Goal: Task Accomplishment & Management: Complete application form

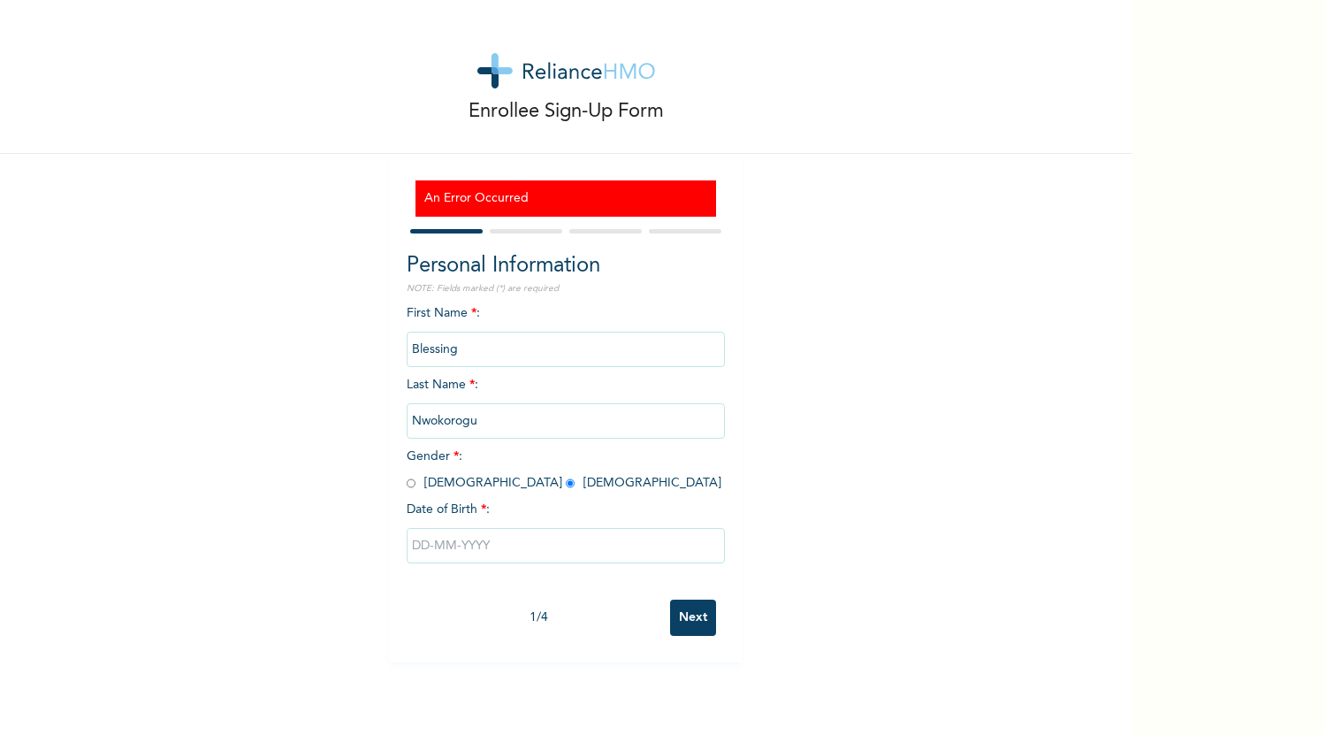
click at [442, 537] on input "text" at bounding box center [566, 545] width 318 height 35
select select "8"
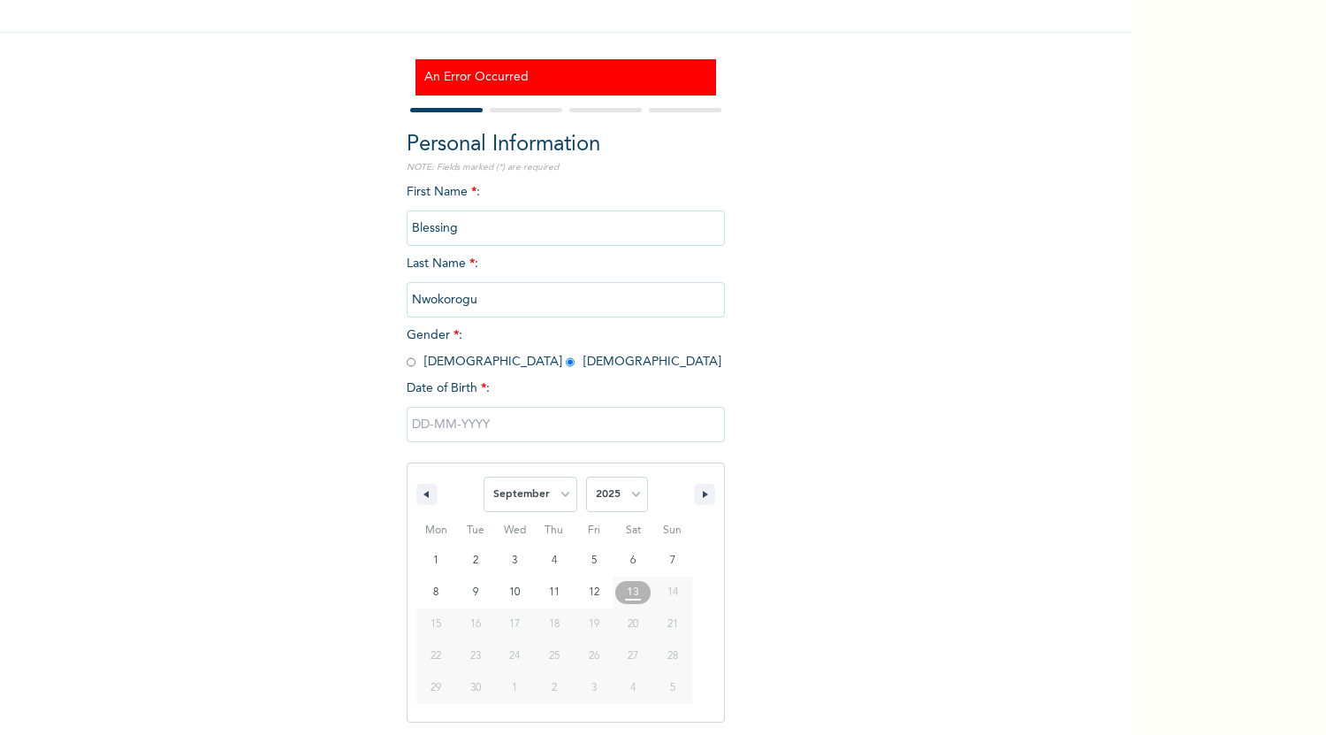
scroll to position [123, 0]
click at [613, 500] on select "2025 2024 2023 2022 2021 2020 2019 2018 2017 2016 2015 2014 2013 2012 2011 2010…" at bounding box center [617, 492] width 62 height 35
select select "2000"
click at [586, 476] on select "2025 2024 2023 2022 2021 2020 2019 2018 2017 2016 2015 2014 2013 2012 2011 2010…" at bounding box center [617, 492] width 62 height 35
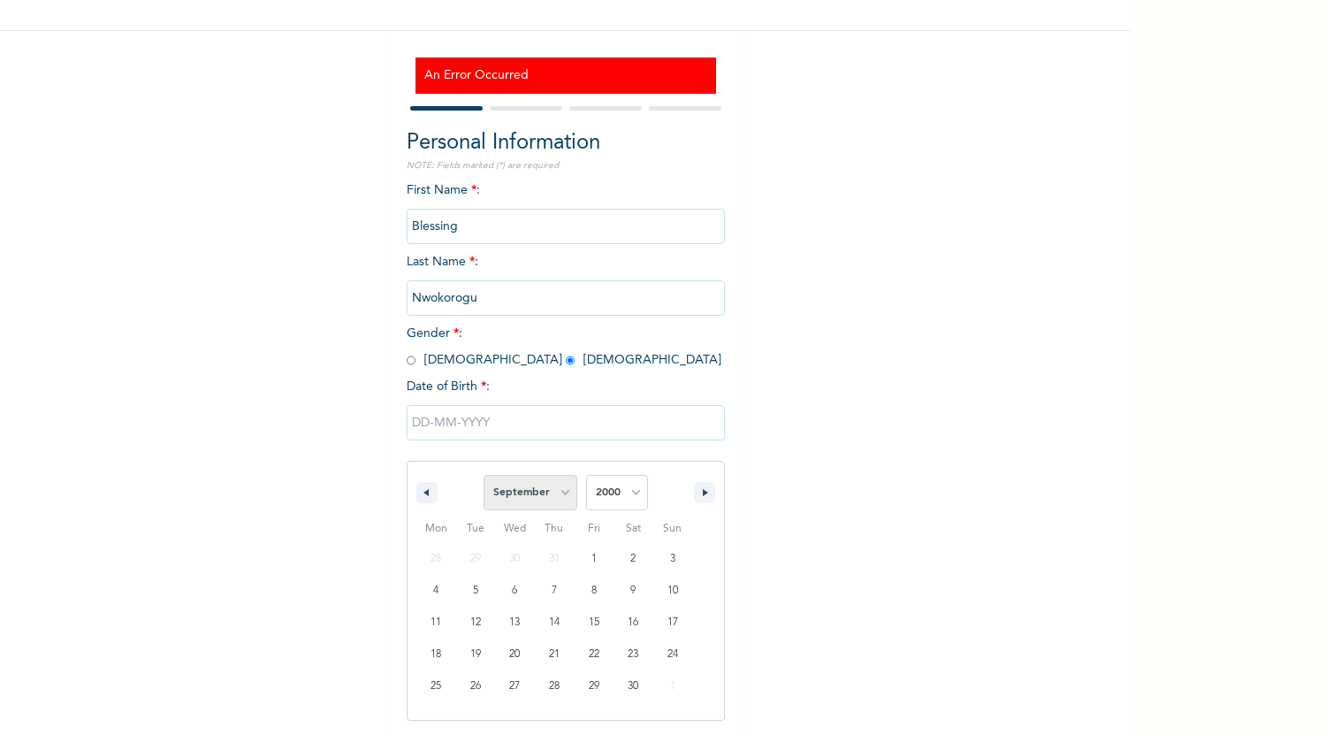
click at [550, 502] on select "January February March April May June July August September October November De…" at bounding box center [531, 492] width 94 height 35
select select "4"
click at [484, 476] on select "January February March April May June July August September October November De…" at bounding box center [531, 492] width 94 height 35
type input "[DATE]"
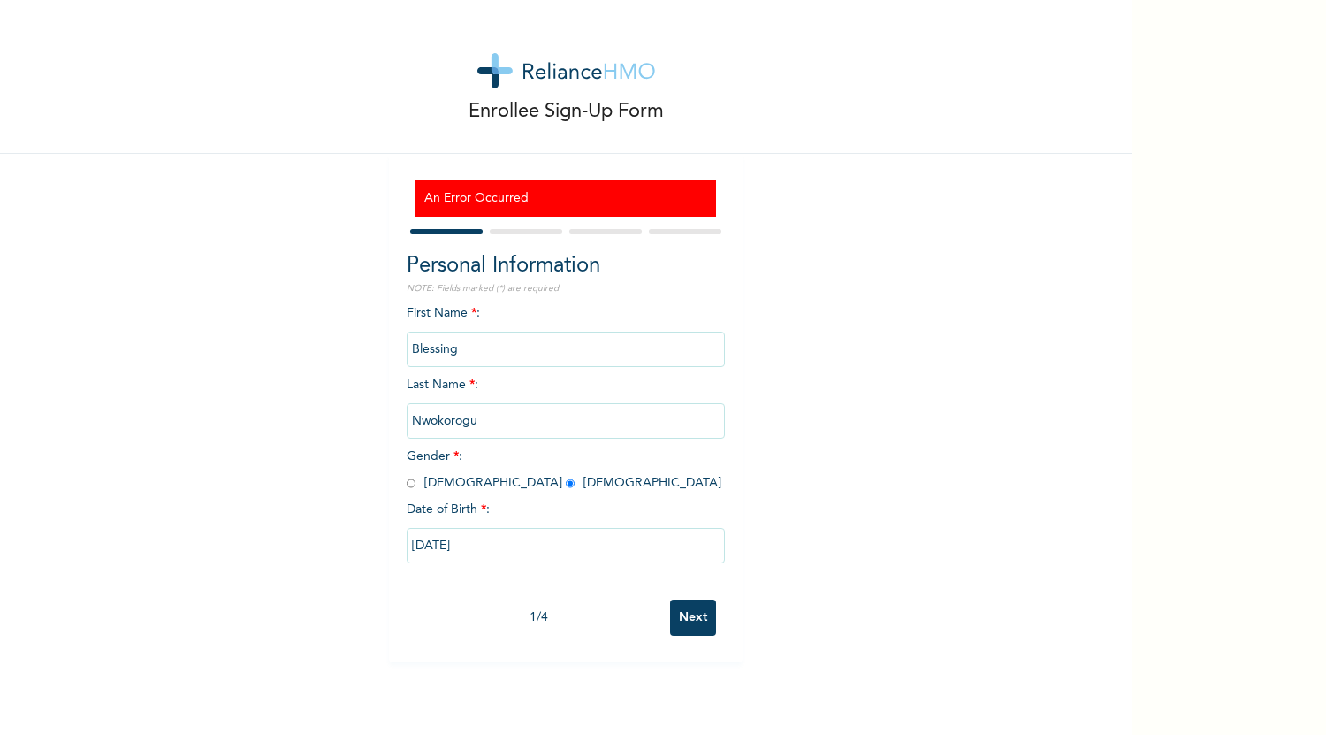
click at [681, 635] on input "Next" at bounding box center [693, 617] width 46 height 36
